Goal: Task Accomplishment & Management: Manage account settings

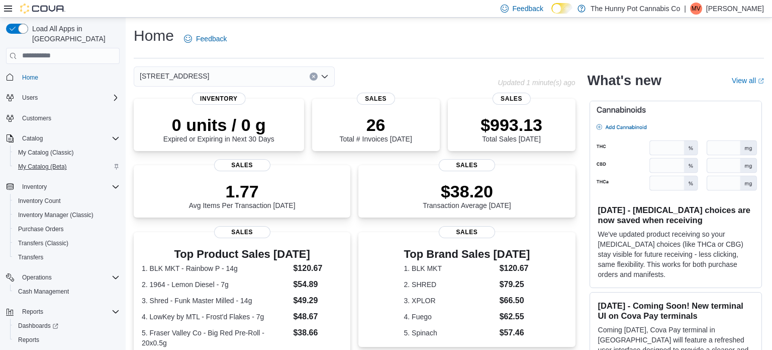
scroll to position [16, 0]
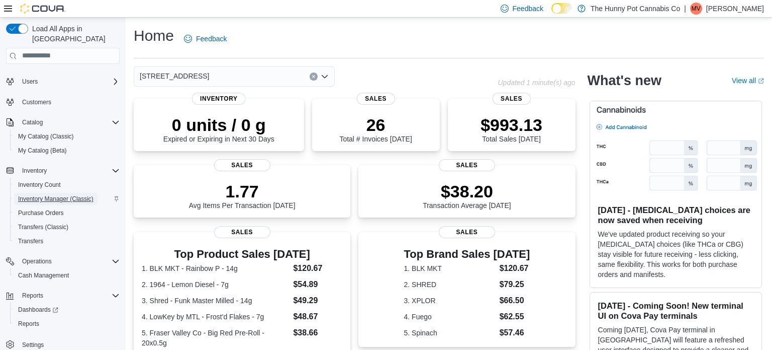
click at [61, 195] on span "Inventory Manager (Classic)" at bounding box center [55, 199] width 75 height 8
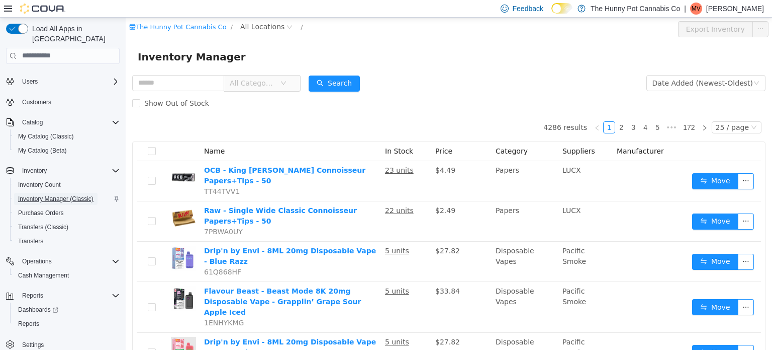
click at [51, 195] on span "Inventory Manager (Classic)" at bounding box center [55, 199] width 75 height 8
click at [39, 319] on span "Reports" at bounding box center [28, 323] width 21 height 8
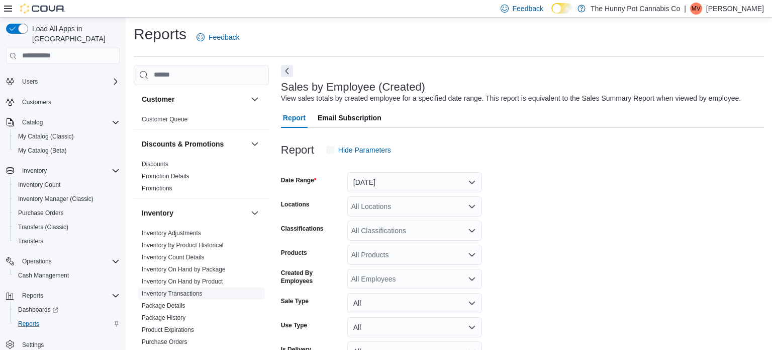
scroll to position [23, 0]
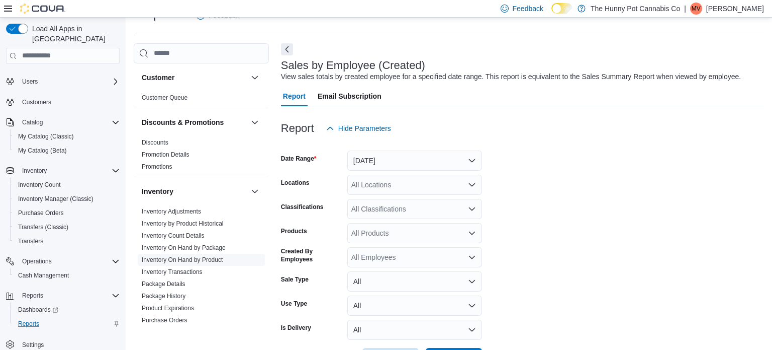
click at [213, 259] on link "Inventory On Hand by Product" at bounding box center [182, 259] width 81 height 7
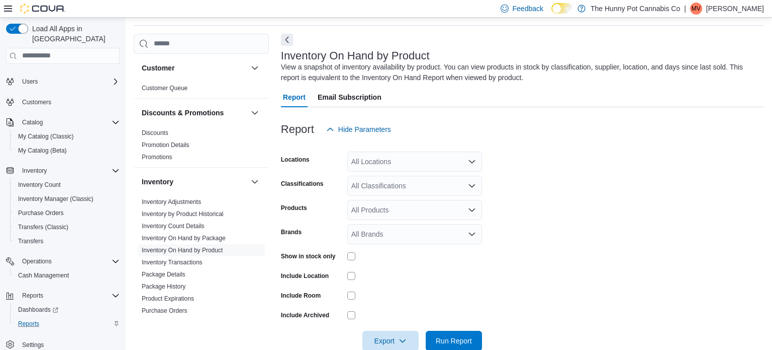
scroll to position [34, 0]
click at [382, 156] on div "All Locations" at bounding box center [415, 160] width 135 height 20
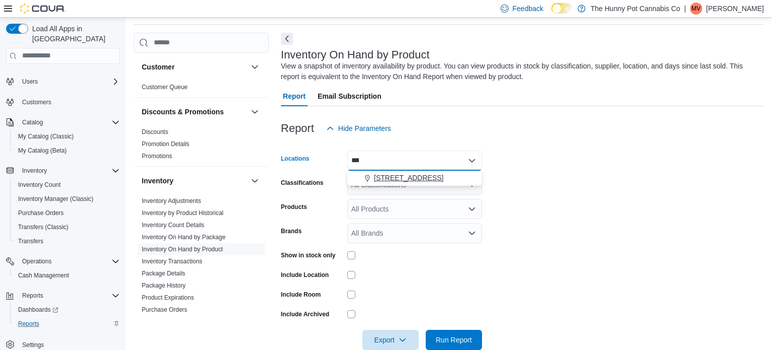
type input "***"
click at [393, 174] on span "[STREET_ADDRESS]" at bounding box center [408, 177] width 69 height 10
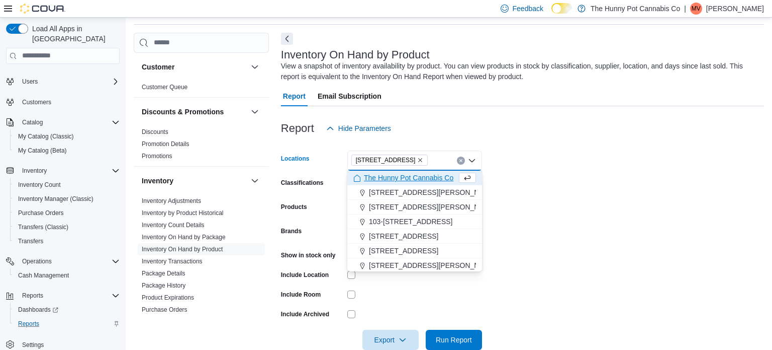
click at [408, 307] on div at bounding box center [415, 314] width 135 height 16
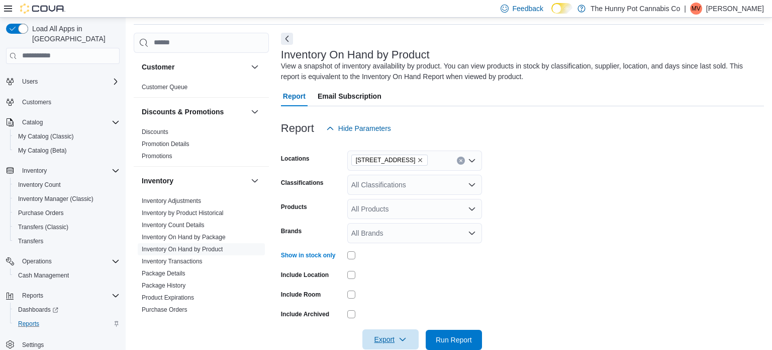
click at [399, 339] on icon "button" at bounding box center [403, 339] width 8 height 8
click at [402, 283] on button "Export to Excel" at bounding box center [392, 278] width 57 height 20
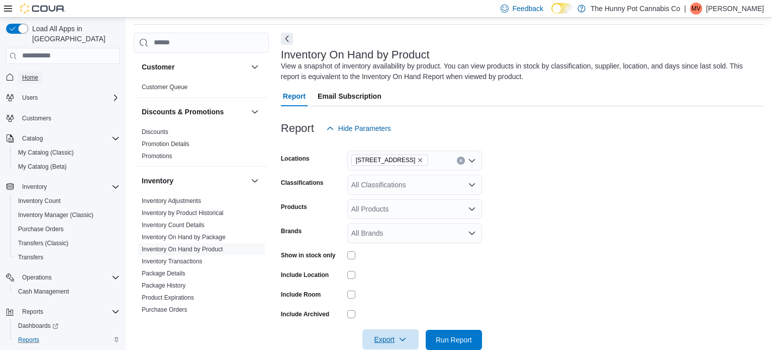
click at [40, 71] on link "Home" at bounding box center [30, 77] width 24 height 12
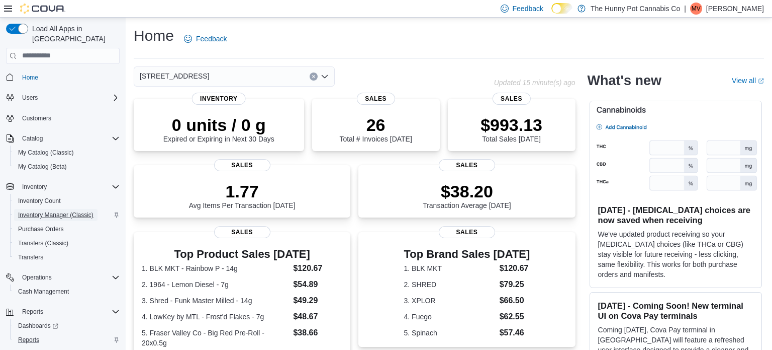
click at [46, 211] on span "Inventory Manager (Classic)" at bounding box center [55, 215] width 75 height 8
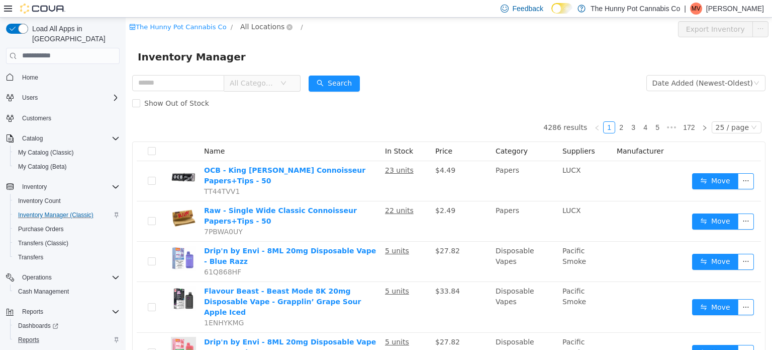
click at [252, 27] on span "All Locations" at bounding box center [262, 26] width 44 height 11
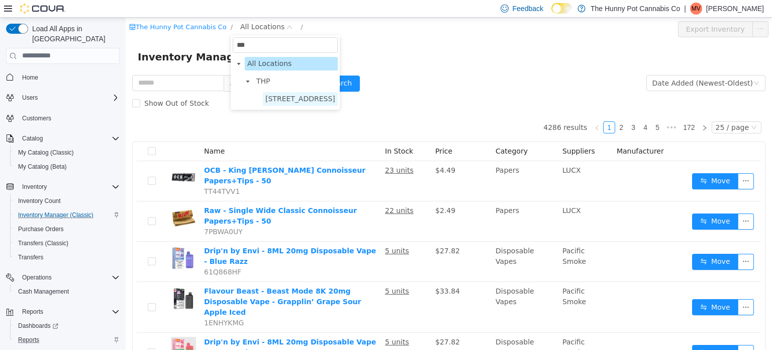
type input "***"
click at [285, 100] on span "[STREET_ADDRESS]" at bounding box center [301, 98] width 70 height 8
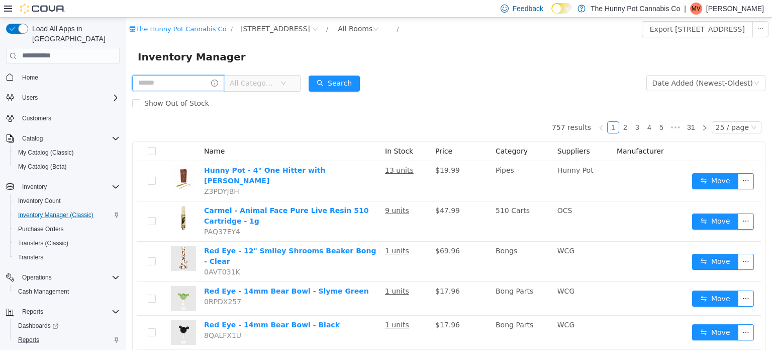
click at [185, 81] on input "text" at bounding box center [178, 82] width 92 height 16
type input "**********"
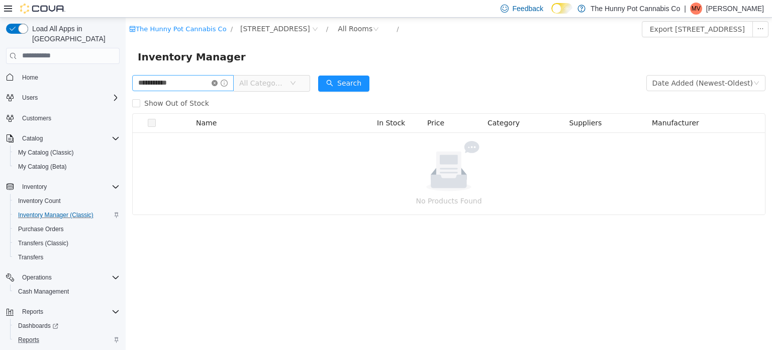
click at [218, 81] on icon "icon: close-circle" at bounding box center [215, 82] width 6 height 6
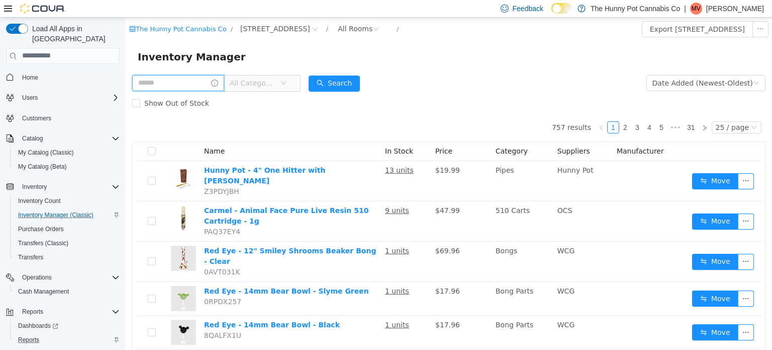
click at [210, 85] on input "text" at bounding box center [178, 82] width 92 height 16
type input "**********"
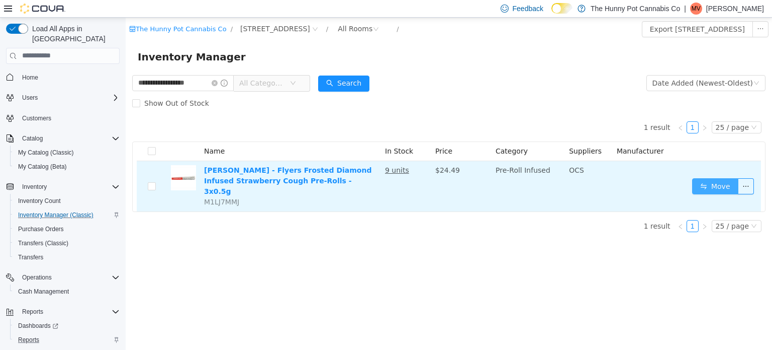
click at [711, 178] on button "Move" at bounding box center [716, 186] width 46 height 16
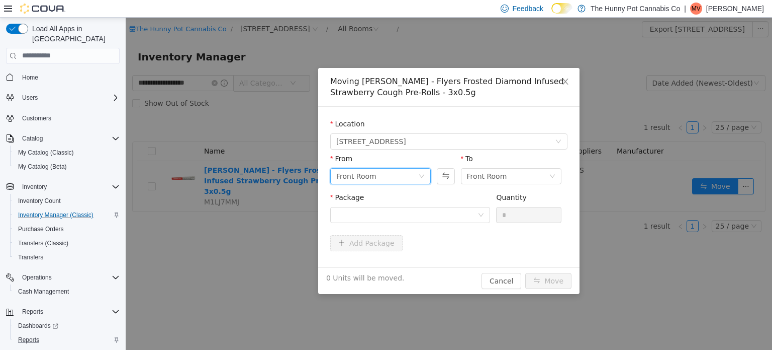
click at [408, 176] on div "Front Room" at bounding box center [377, 175] width 82 height 15
click at [391, 210] on li "Front Room" at bounding box center [380, 212] width 101 height 16
click at [472, 179] on div "Front Room" at bounding box center [487, 175] width 40 height 15
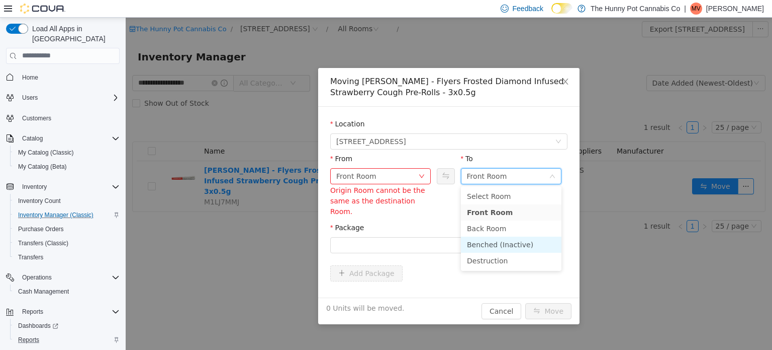
click at [483, 242] on li "Benched (Inactive)" at bounding box center [511, 244] width 101 height 16
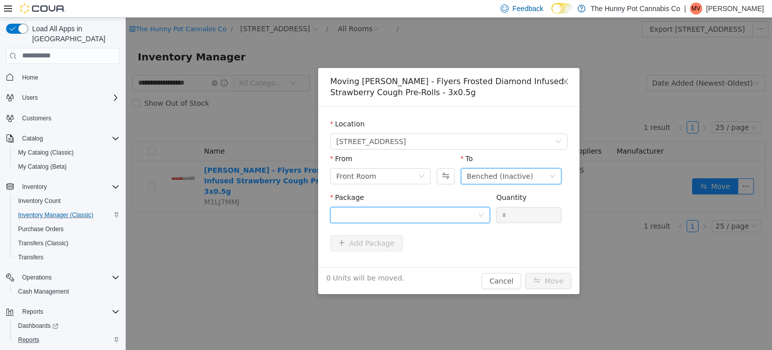
click at [395, 214] on div at bounding box center [406, 214] width 141 height 15
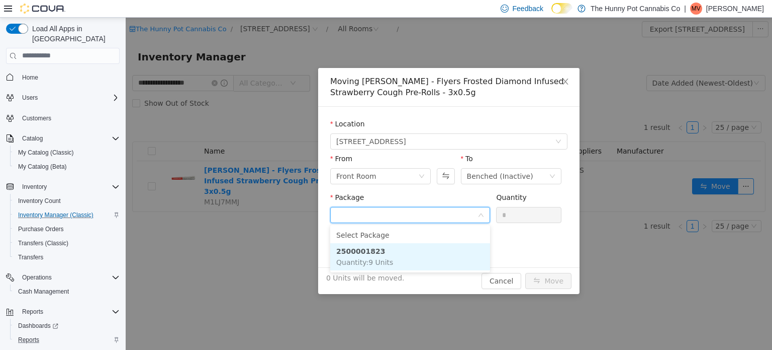
click at [384, 249] on li "2500001823 Quantity : 9 Units" at bounding box center [410, 255] width 160 height 27
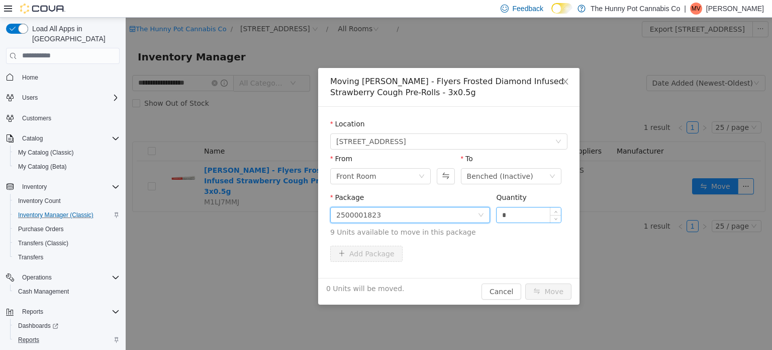
click at [543, 213] on input "*" at bounding box center [529, 214] width 64 height 15
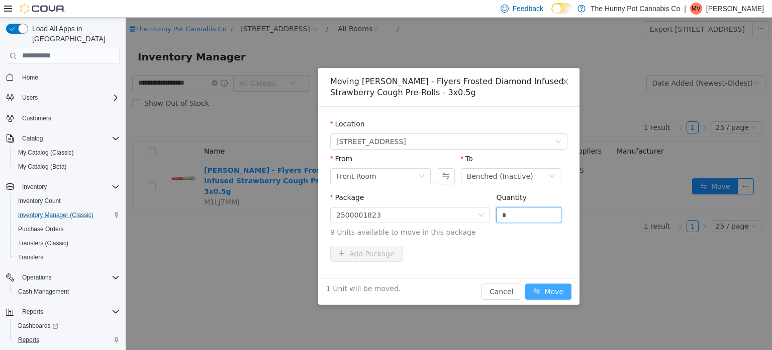
type input "*"
click at [546, 292] on button "Move" at bounding box center [549, 291] width 46 height 16
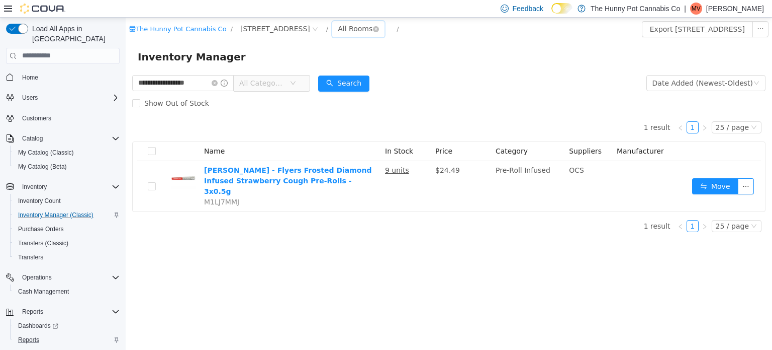
click at [338, 27] on div "All Rooms" at bounding box center [355, 28] width 35 height 15
click at [339, 92] on li "Benched (Inactive)" at bounding box center [343, 97] width 60 height 16
click at [33, 73] on span "Home" at bounding box center [30, 77] width 16 height 8
